Goal: Task Accomplishment & Management: Complete application form

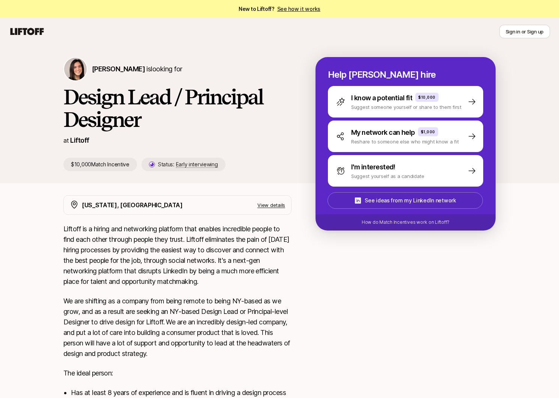
click at [381, 203] on p "See ideas from my LinkedIn network" at bounding box center [410, 200] width 91 height 9
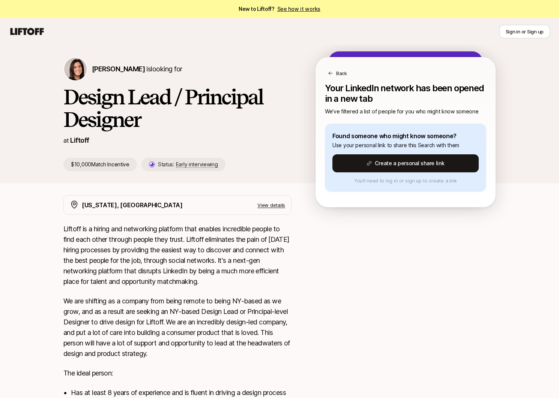
click at [336, 72] on p "Back" at bounding box center [341, 73] width 11 height 8
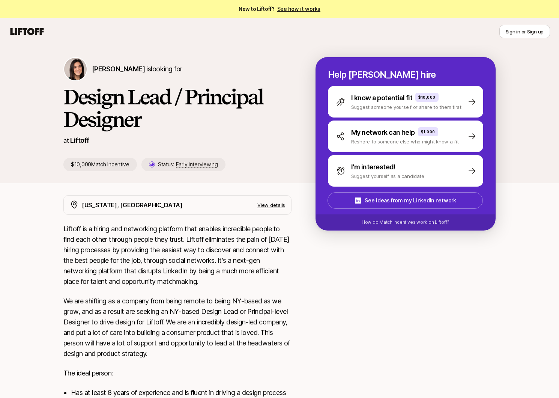
click at [34, 25] on div "Sign in or Sign up" at bounding box center [279, 32] width 541 height 14
click at [33, 30] on icon at bounding box center [27, 31] width 33 height 7
click at [29, 32] on icon at bounding box center [27, 31] width 33 height 7
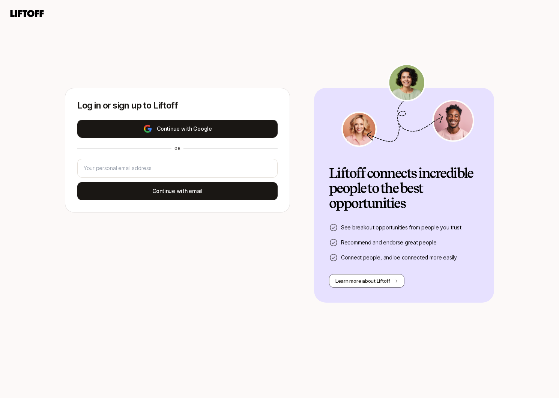
click at [195, 131] on button "Continue with Google" at bounding box center [177, 129] width 200 height 18
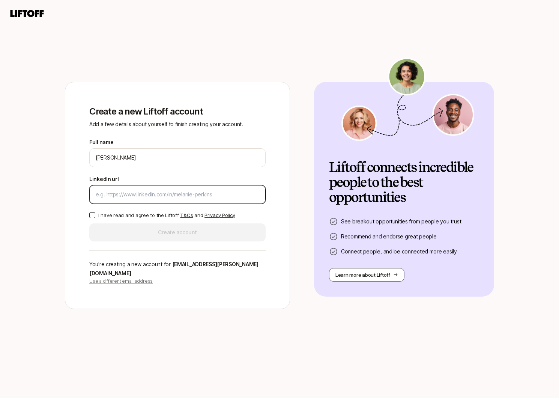
paste input "[URL][DOMAIN_NAME]"
type input "[URL][DOMAIN_NAME]"
click at [133, 218] on p "I have read and agree to the Liftoff T&Cs and Privacy Policy" at bounding box center [166, 215] width 137 height 8
click at [95, 218] on button "I have read and agree to the Liftoff T&Cs and Privacy Policy" at bounding box center [92, 215] width 6 height 6
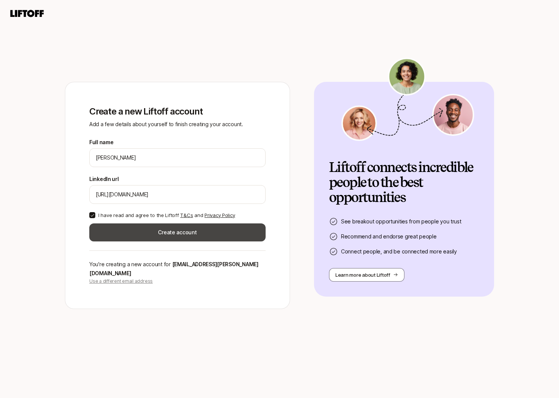
click at [134, 233] on button "Create account" at bounding box center [177, 232] width 176 height 18
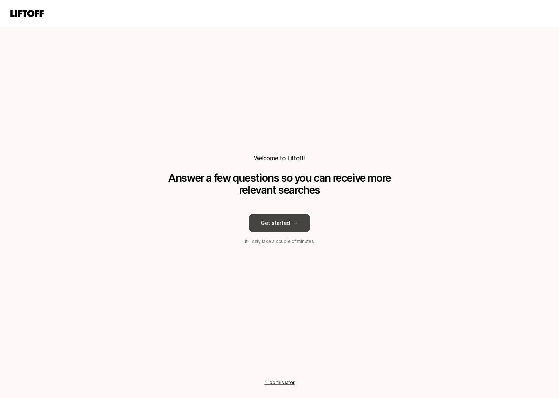
click at [289, 226] on button "Get started" at bounding box center [280, 223] width 62 height 18
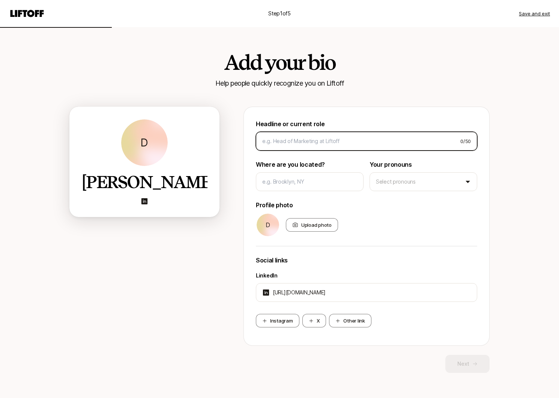
click at [297, 142] on input at bounding box center [358, 141] width 192 height 9
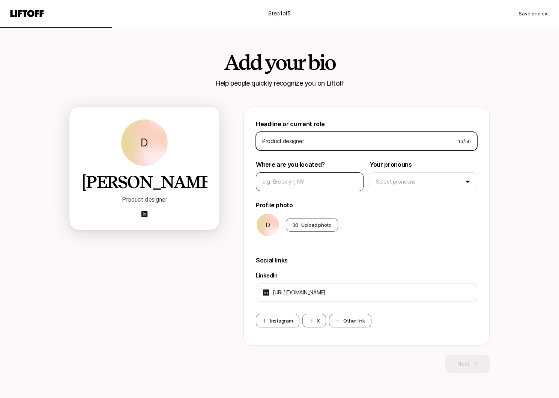
type input "Product designer"
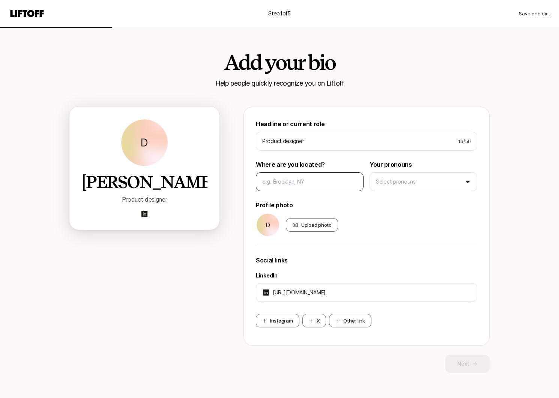
click at [295, 188] on div at bounding box center [310, 181] width 108 height 19
click at [296, 184] on input at bounding box center [309, 181] width 95 height 9
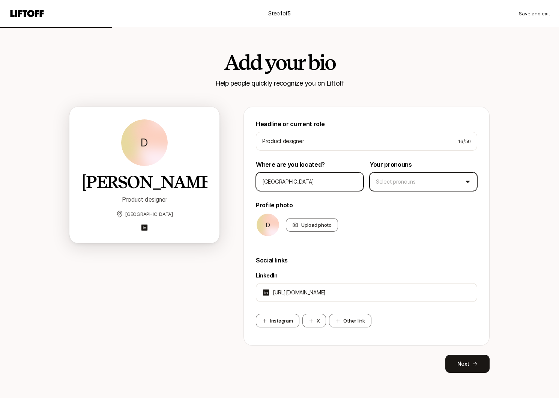
type input "Paris"
click at [414, 182] on html "Step 1 of 5 Save and exit Add your bio Help people quickly recognize you on Lif…" at bounding box center [279, 199] width 559 height 398
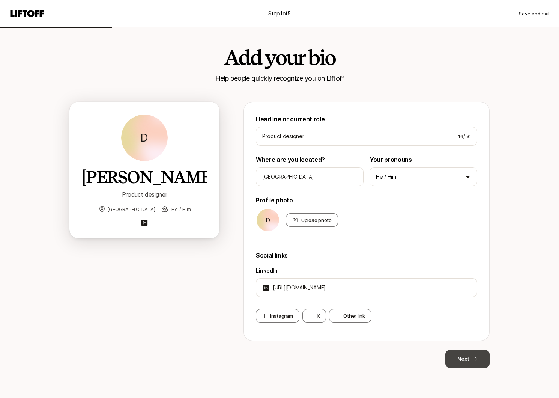
click at [473, 357] on icon at bounding box center [474, 358] width 5 height 5
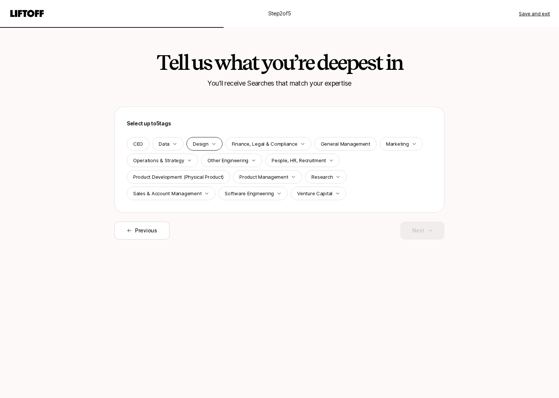
click at [207, 146] on p "Design" at bounding box center [200, 144] width 15 height 8
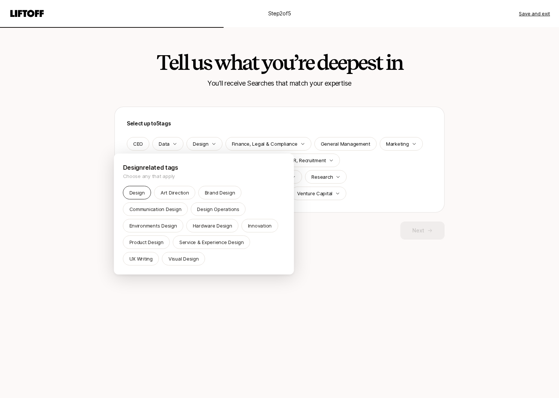
click at [137, 195] on p "Design" at bounding box center [136, 193] width 15 height 8
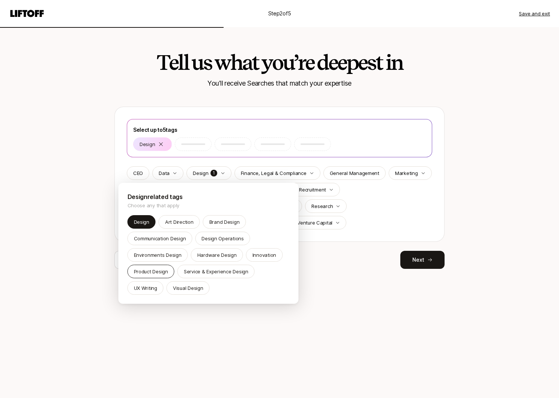
click at [161, 271] on p "Product Design" at bounding box center [151, 271] width 34 height 8
click at [194, 283] on div "Visual Design" at bounding box center [188, 288] width 43 height 14
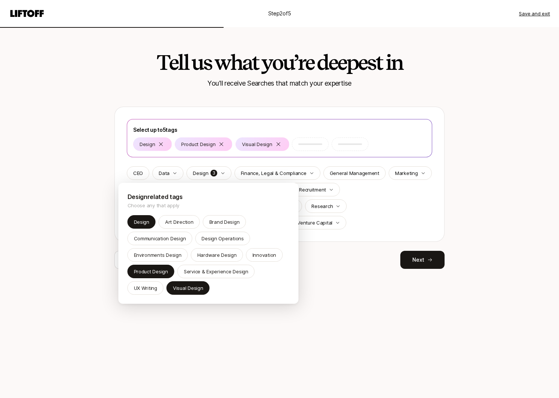
click at [432, 258] on html "Step 2 of 5 Save and exit Tell us what you’re deepest in You'll receive Searche…" at bounding box center [279, 199] width 559 height 398
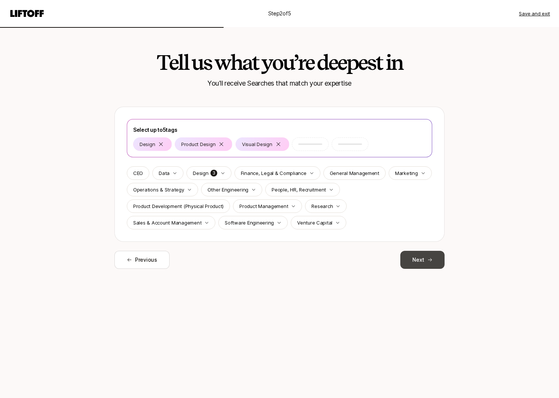
click at [419, 258] on button "Next" at bounding box center [422, 260] width 44 height 18
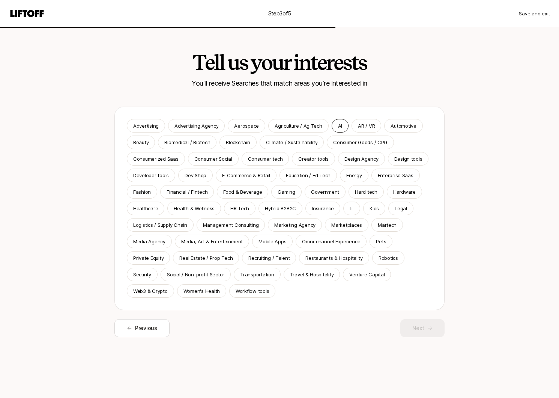
click at [332, 125] on div "AI" at bounding box center [340, 126] width 17 height 14
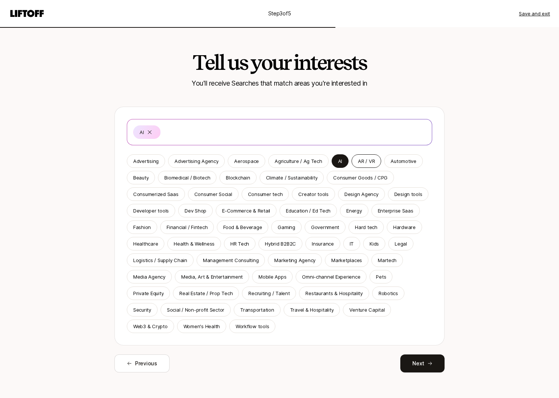
click at [363, 161] on p "AR / VR" at bounding box center [366, 161] width 17 height 8
click at [387, 165] on div "Automotive" at bounding box center [403, 161] width 38 height 14
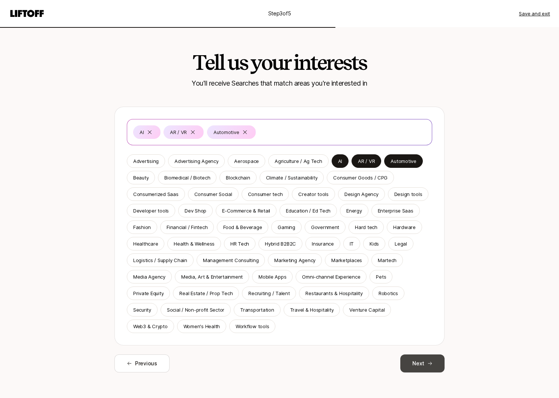
click at [417, 365] on button "Next" at bounding box center [422, 363] width 44 height 18
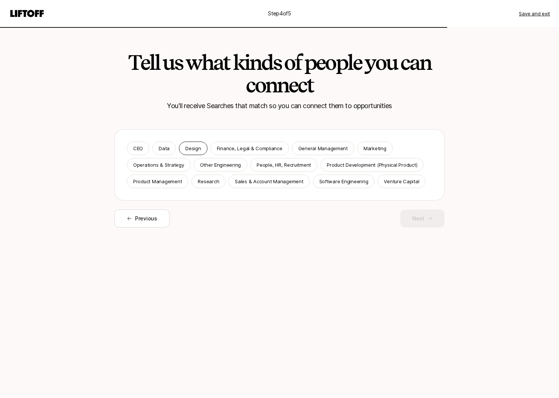
click at [193, 147] on p "Design" at bounding box center [192, 148] width 15 height 8
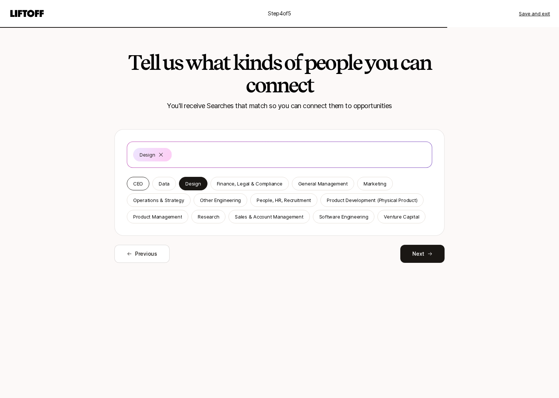
click at [141, 182] on p "CEO" at bounding box center [138, 184] width 10 height 8
click at [365, 189] on div "Marketing" at bounding box center [375, 184] width 36 height 14
click at [387, 216] on p "Venture Capital" at bounding box center [401, 217] width 35 height 8
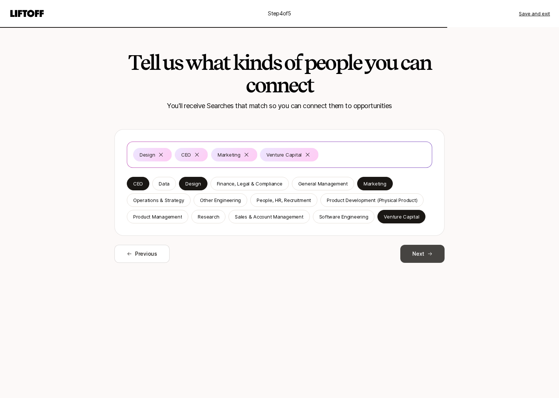
click at [429, 256] on button "Next" at bounding box center [422, 254] width 44 height 18
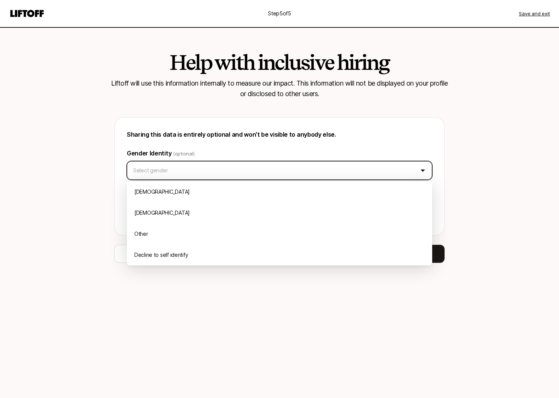
click at [280, 171] on html "Step 5 of 5 Save and exit Help with inclusive hiring Liftoff will use this info…" at bounding box center [279, 199] width 559 height 398
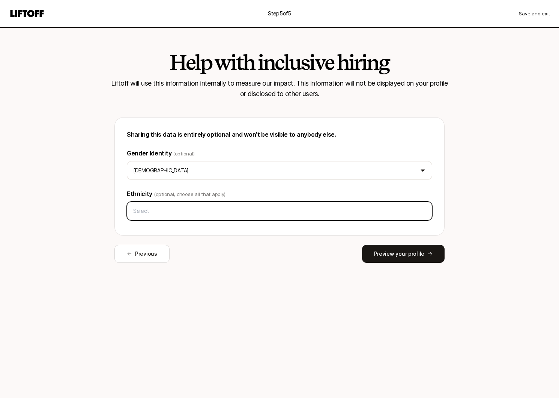
click at [240, 208] on input "text" at bounding box center [279, 211] width 299 height 14
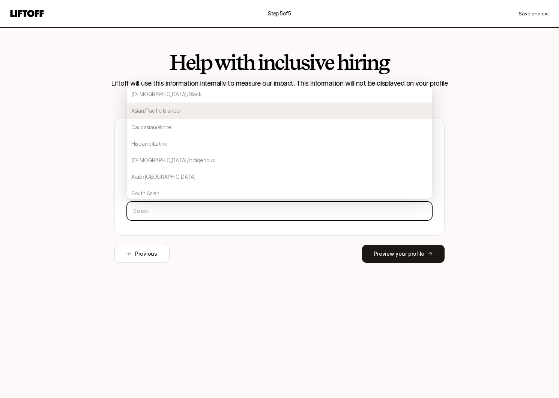
click at [219, 114] on div "Asian/Pacific Islander" at bounding box center [279, 110] width 305 height 17
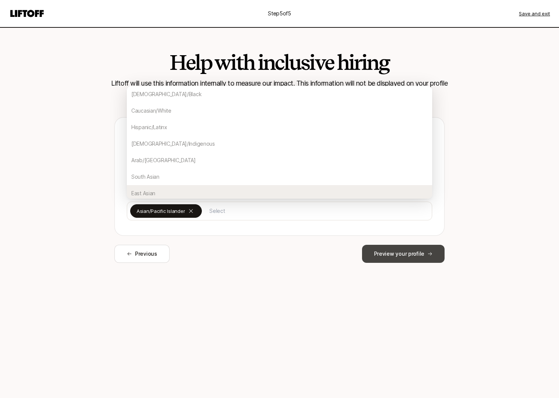
click at [393, 250] on button "Preview your profile" at bounding box center [403, 254] width 83 height 18
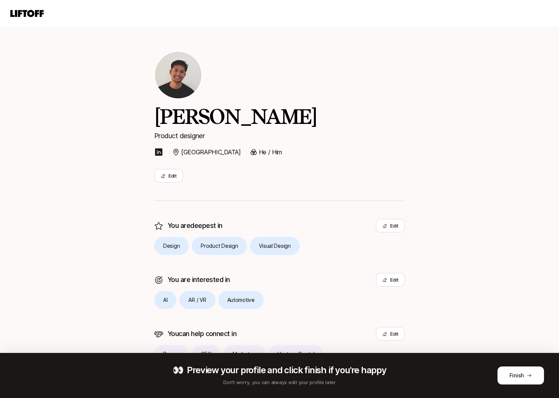
scroll to position [25, 0]
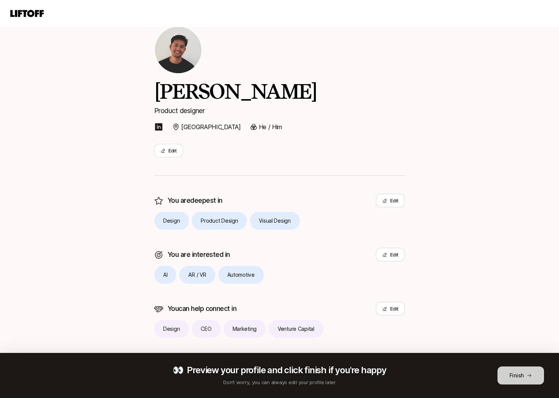
click at [506, 382] on button "Finish" at bounding box center [520, 375] width 47 height 18
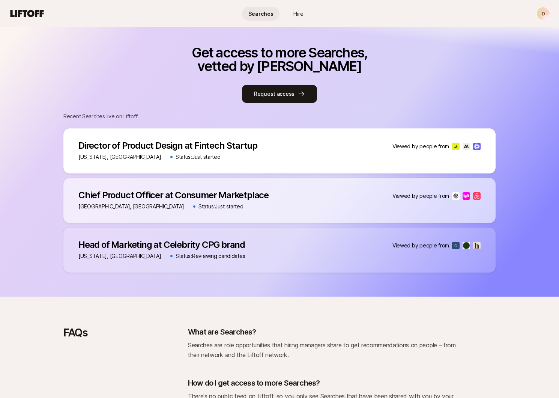
scroll to position [333, 0]
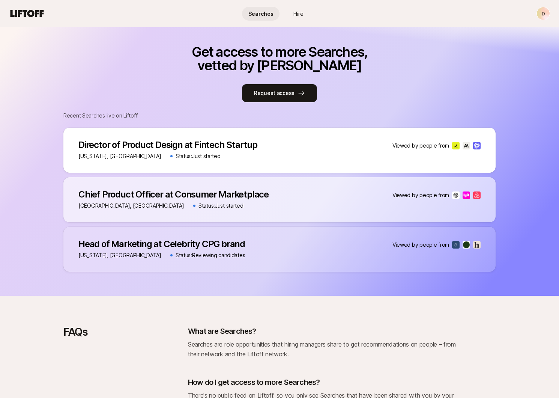
click at [249, 155] on div "New York, NY Status: Just started" at bounding box center [167, 156] width 179 height 9
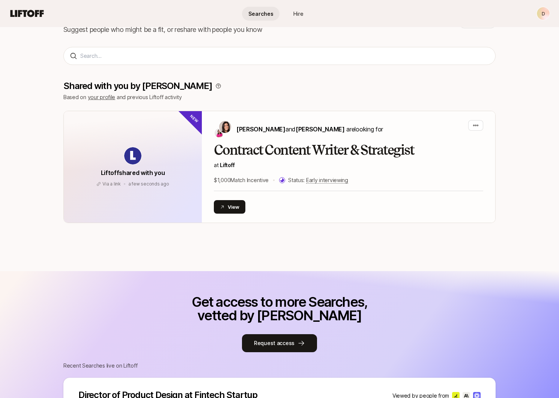
scroll to position [0, 0]
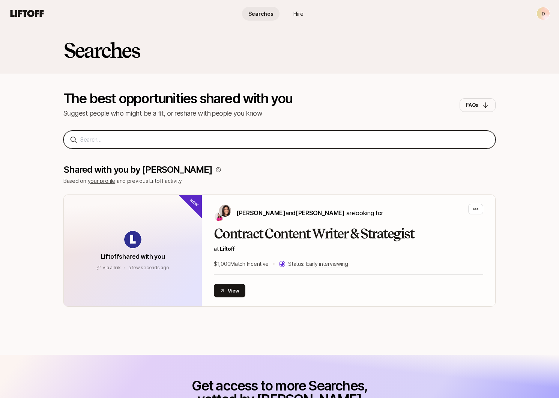
click at [209, 141] on input at bounding box center [284, 139] width 409 height 9
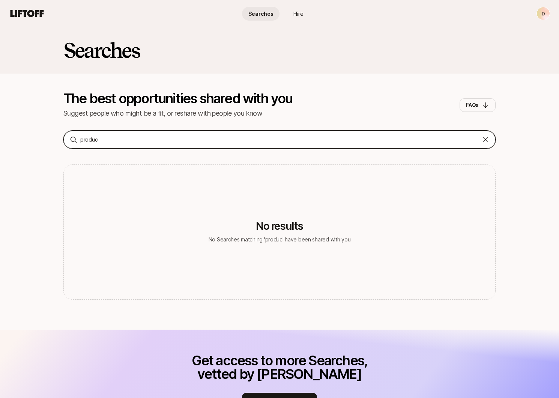
type input "product"
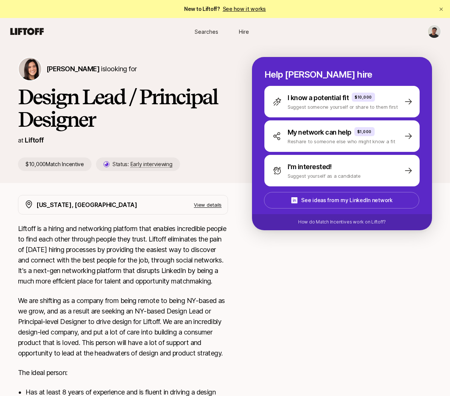
click at [105, 123] on h1 "Design Lead / Principal Designer" at bounding box center [123, 108] width 210 height 45
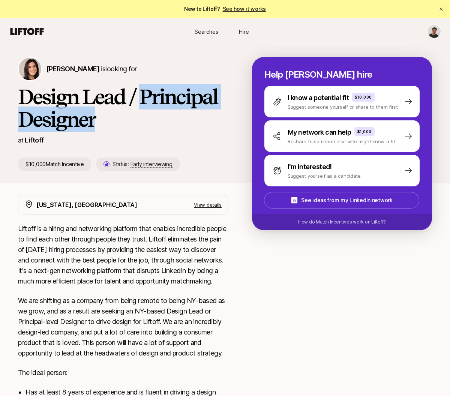
drag, startPoint x: 101, startPoint y: 120, endPoint x: 142, endPoint y: 102, distance: 45.4
click at [142, 102] on h1 "Design Lead / Principal Designer" at bounding box center [123, 108] width 210 height 45
copy h1 "Principal Designer"
